Goal: Use online tool/utility: Utilize a website feature to perform a specific function

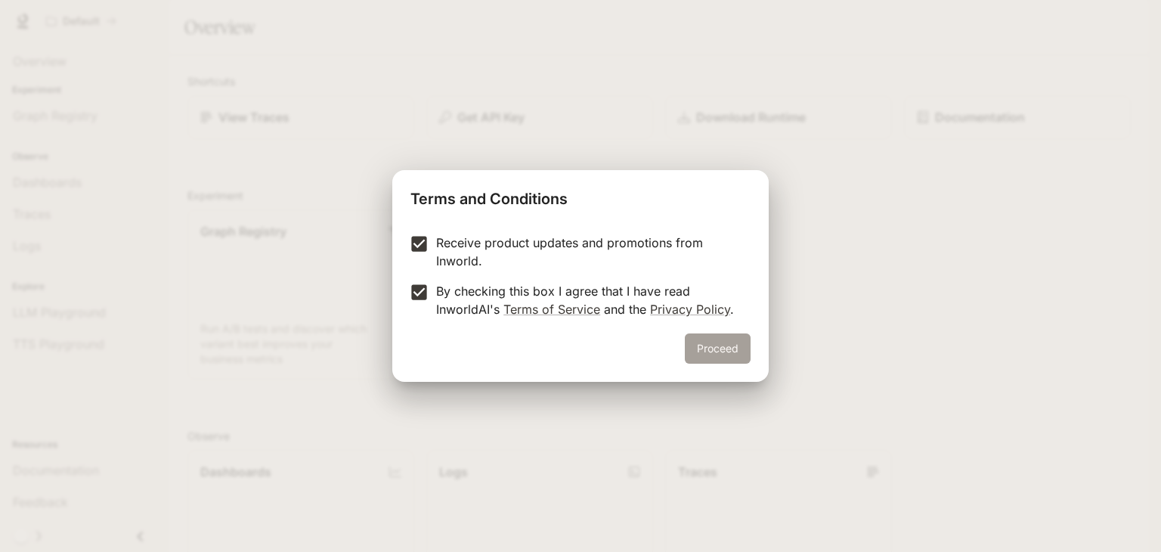
click at [716, 356] on button "Proceed" at bounding box center [718, 348] width 66 height 30
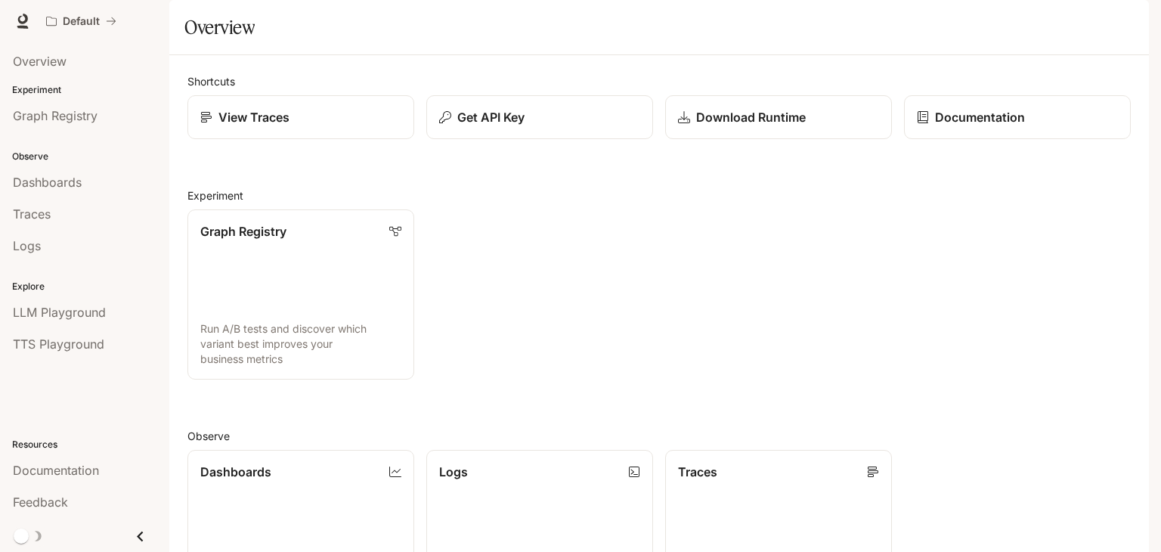
click at [849, 260] on div "Graph Registry Run A/B tests and discover which variant best improves your busi…" at bounding box center [652, 288] width 955 height 182
click at [100, 125] on link "Graph Registry" at bounding box center [84, 115] width 157 height 29
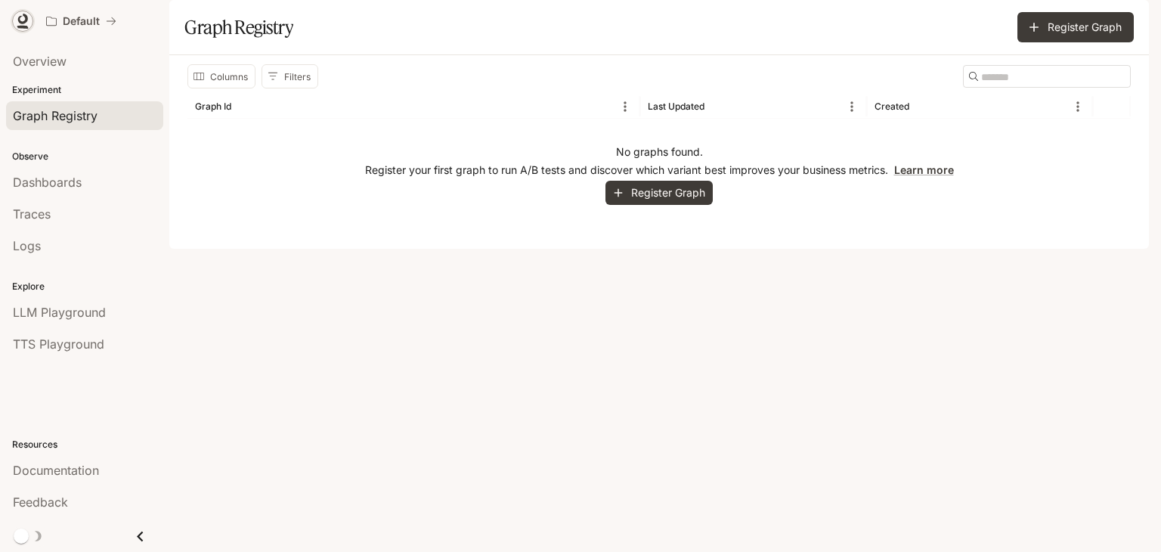
click at [24, 19] on icon at bounding box center [22, 21] width 15 height 15
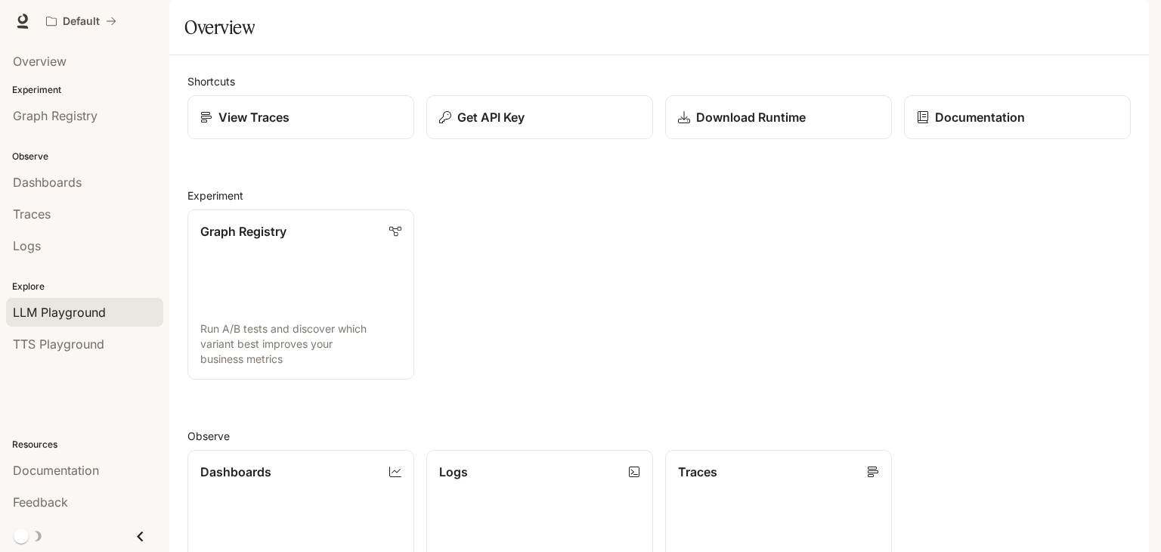
click at [97, 318] on span "LLM Playground" at bounding box center [59, 312] width 93 height 18
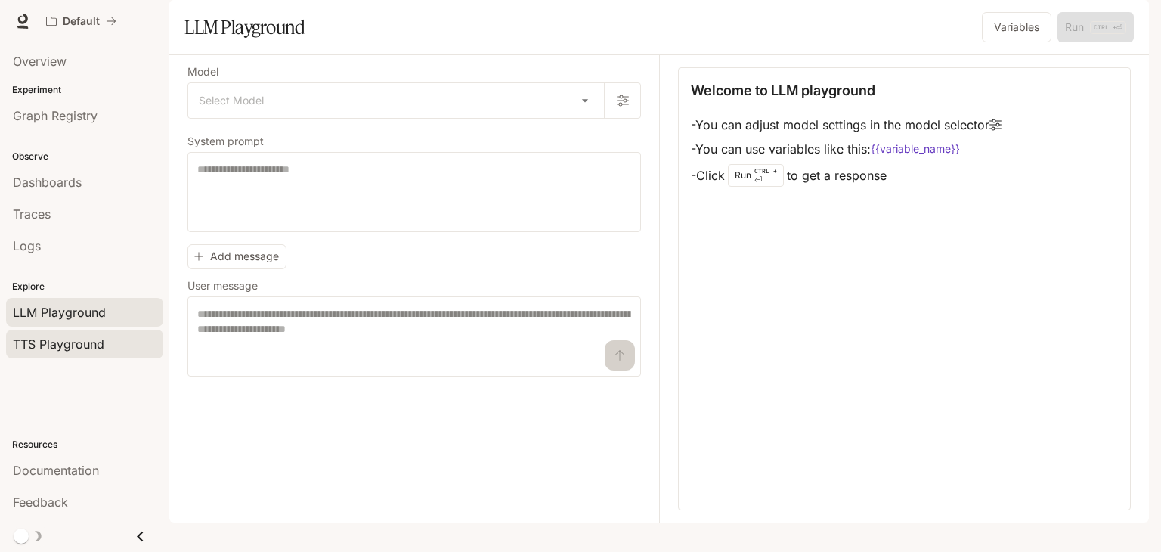
click at [73, 336] on span "TTS Playground" at bounding box center [58, 344] width 91 height 18
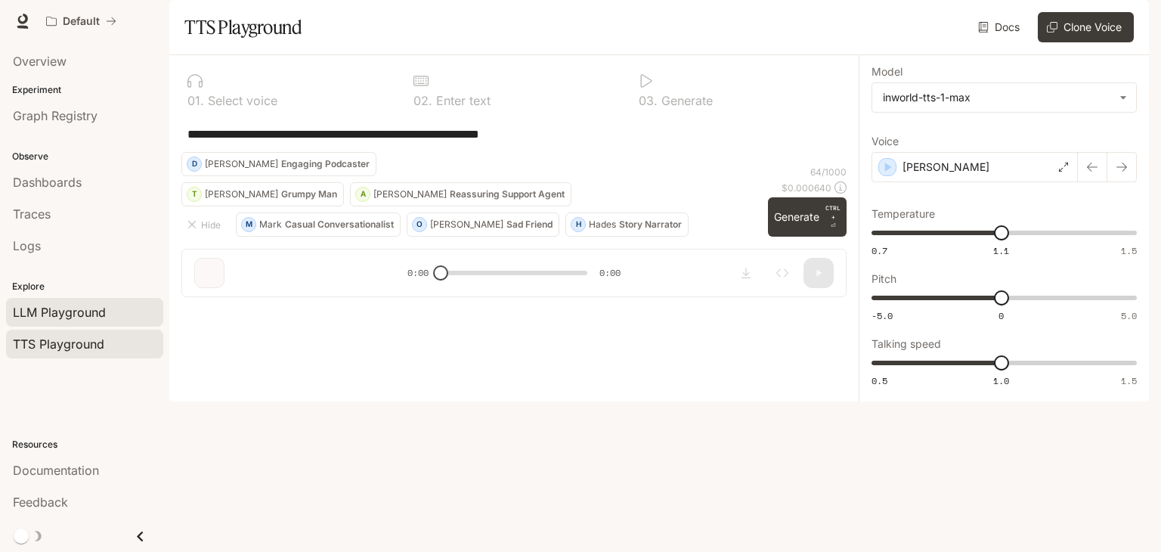
click at [79, 309] on span "LLM Playground" at bounding box center [59, 312] width 93 height 18
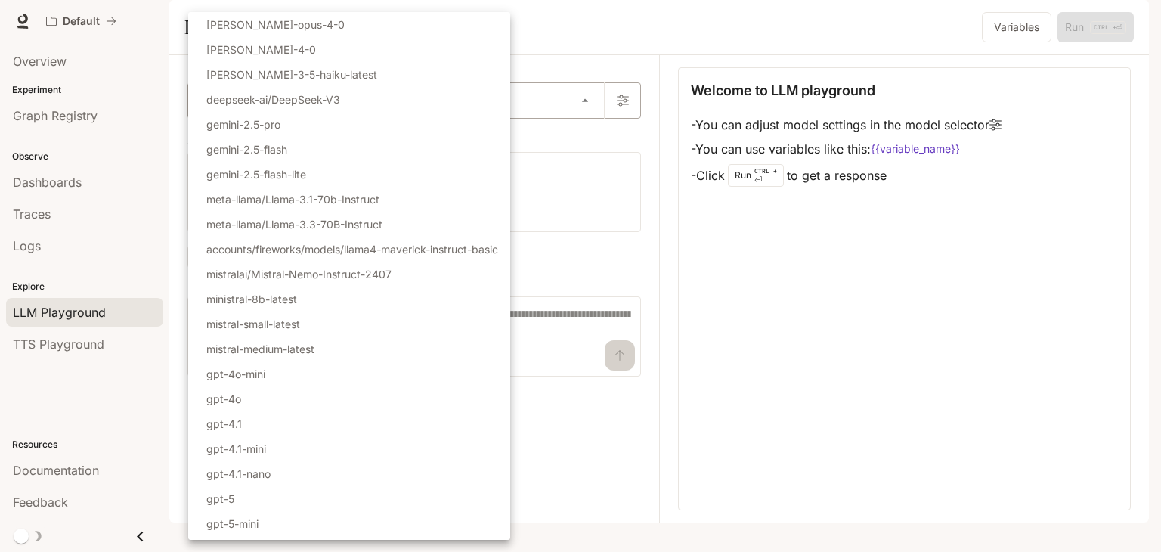
click at [411, 132] on body "Skip to main content Default Documentation Documentation Portal Overview Experi…" at bounding box center [580, 276] width 1161 height 552
click at [730, 363] on div at bounding box center [580, 276] width 1161 height 552
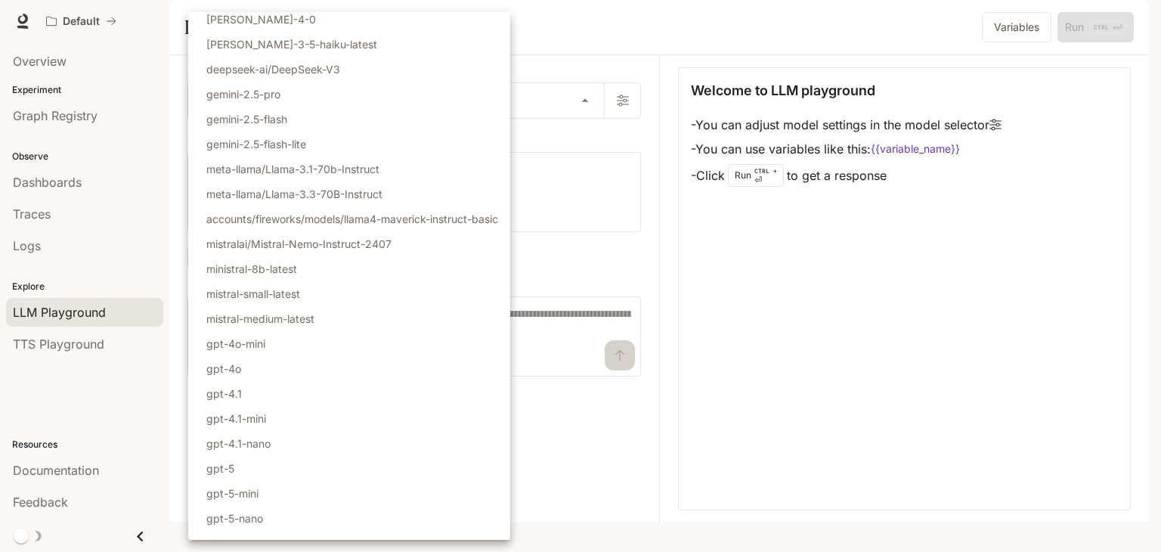
click at [622, 450] on div at bounding box center [580, 276] width 1161 height 552
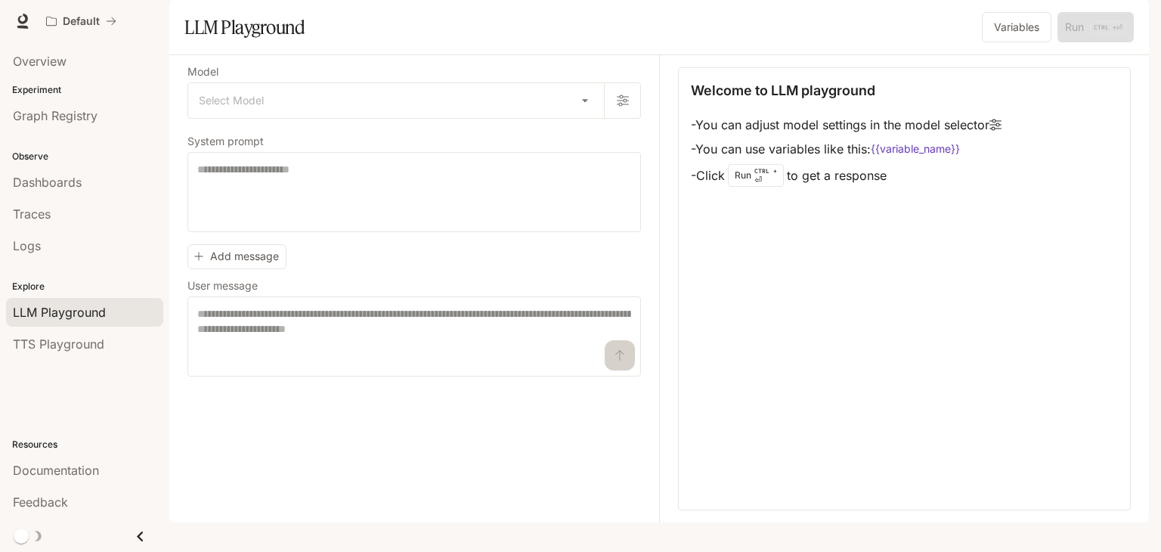
click at [1021, 366] on div "Welcome to LLM playground - You can adjust model settings in the model selector…" at bounding box center [904, 288] width 453 height 443
click at [627, 107] on icon "button" at bounding box center [623, 100] width 12 height 12
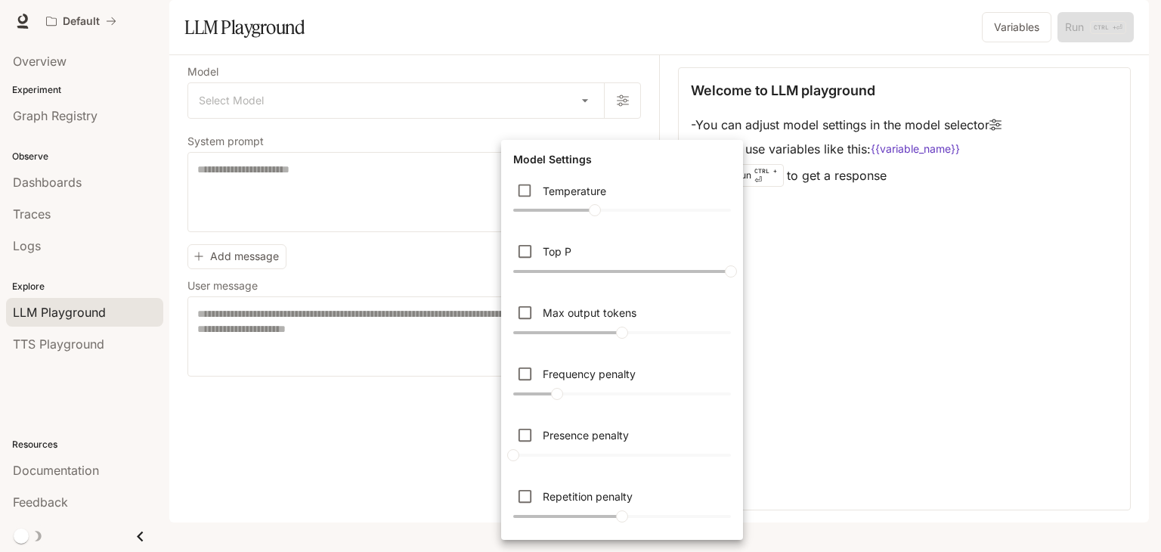
click at [313, 445] on div at bounding box center [580, 276] width 1161 height 552
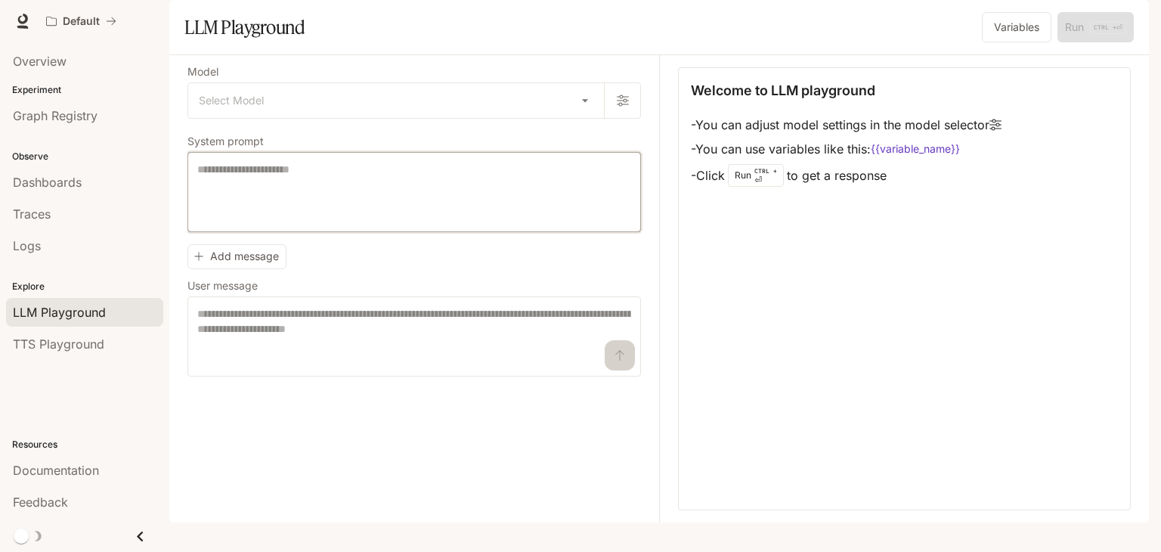
click at [381, 222] on textarea at bounding box center [414, 192] width 434 height 60
type textarea "**********"
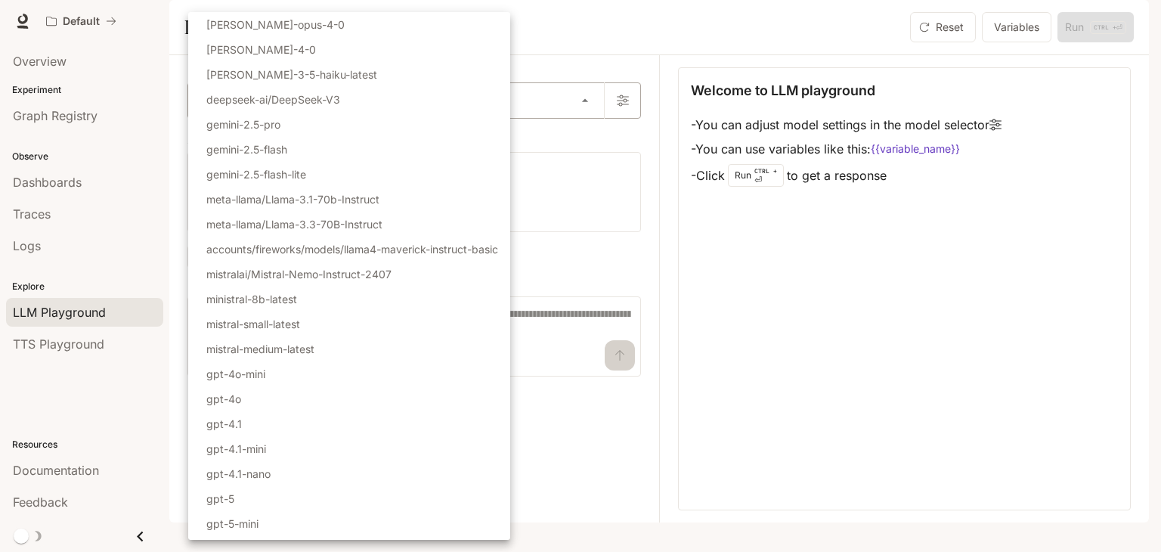
click at [391, 138] on body "**********" at bounding box center [580, 276] width 1161 height 552
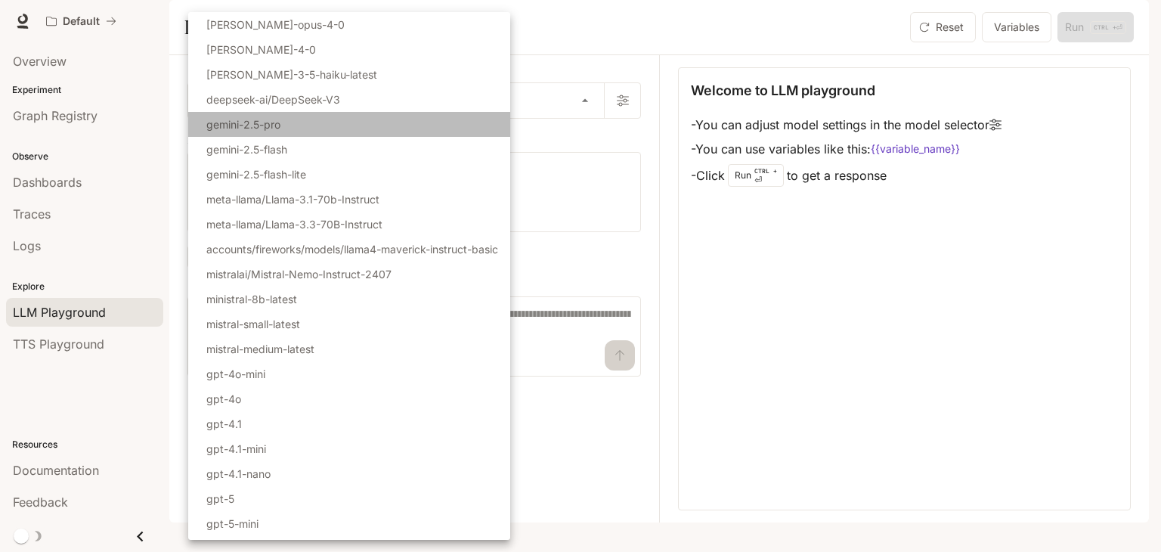
click at [300, 119] on li "gemini-2.5-pro" at bounding box center [349, 124] width 322 height 25
type input "**********"
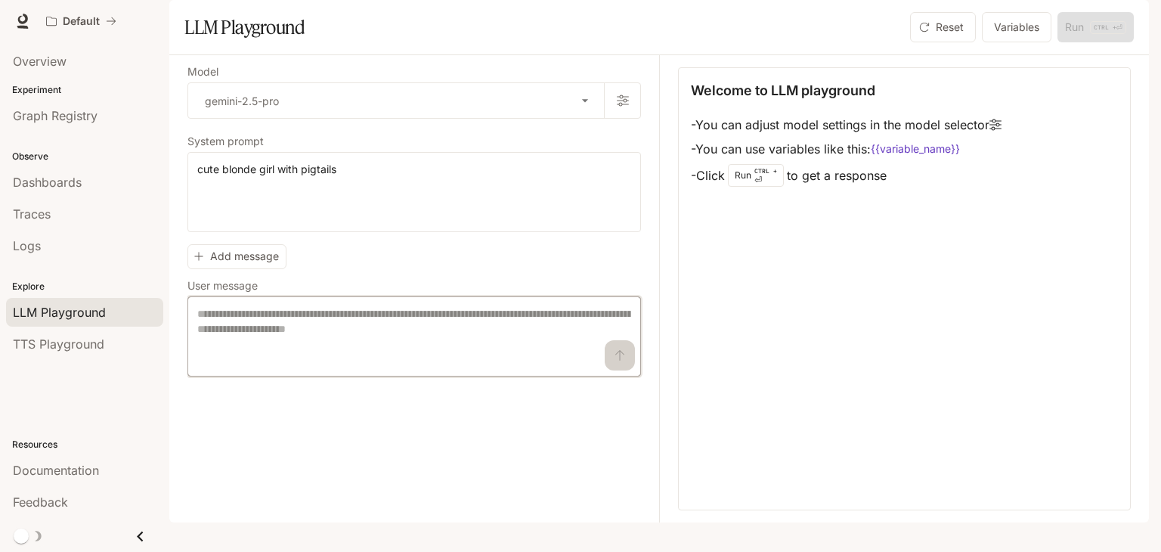
click at [401, 361] on textarea at bounding box center [414, 336] width 434 height 60
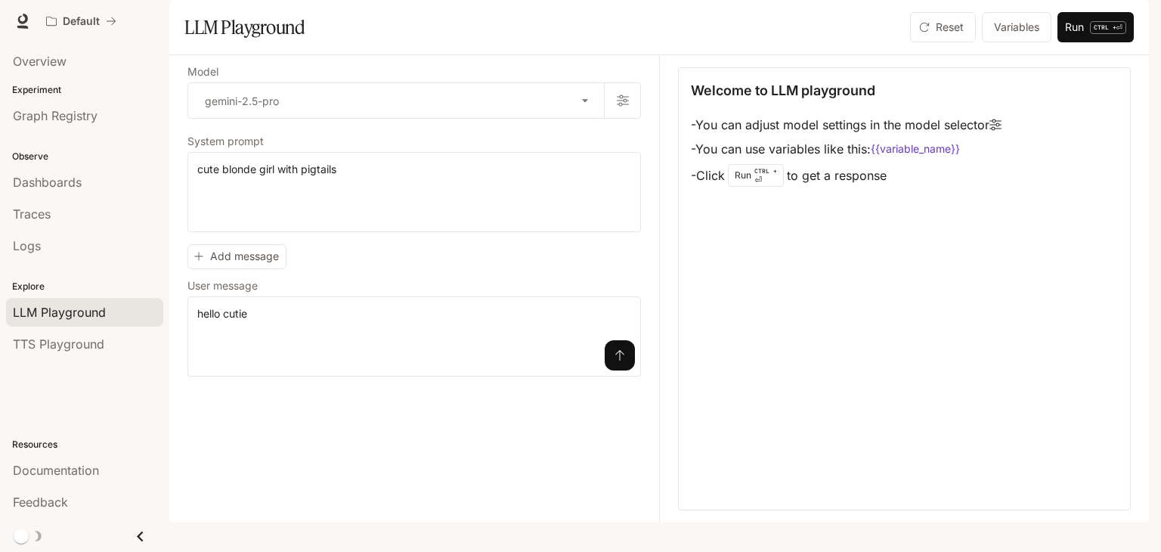
click at [623, 361] on icon "submit" at bounding box center [620, 355] width 12 height 12
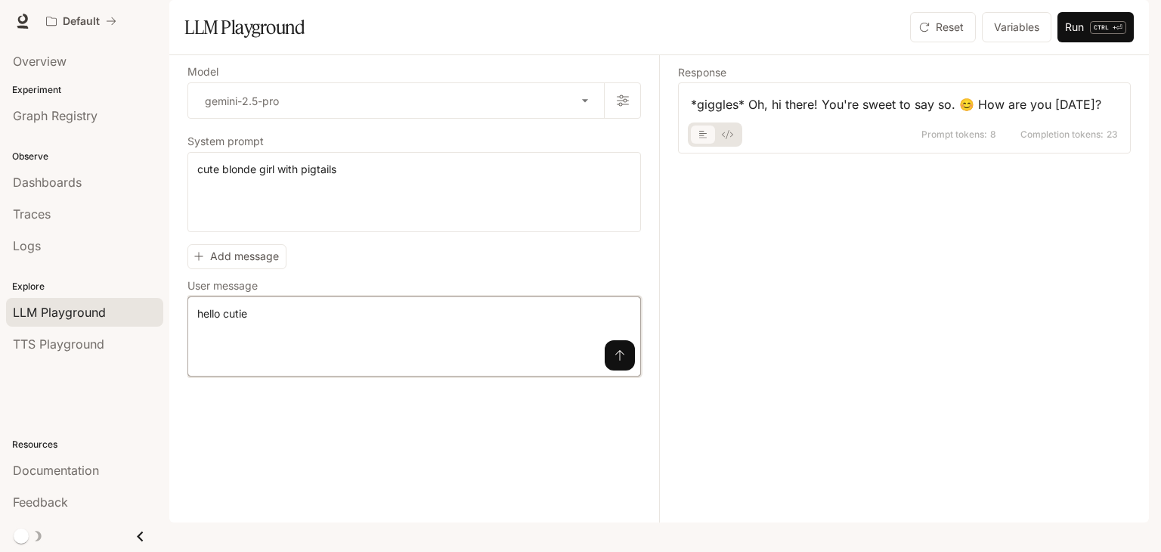
click at [333, 361] on textarea "**********" at bounding box center [414, 336] width 434 height 60
type textarea "*"
